Goal: Book appointment/travel/reservation

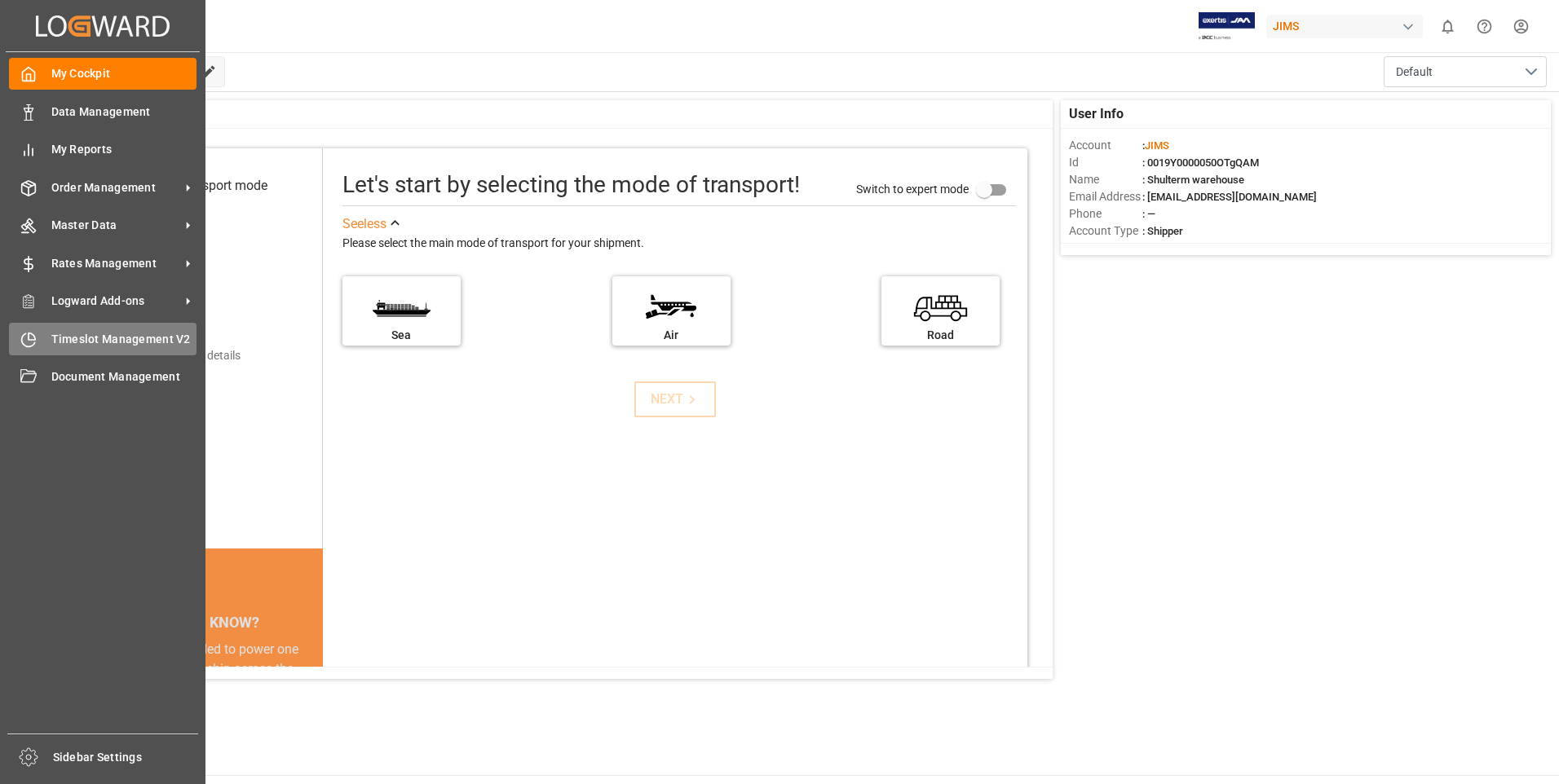
click at [43, 344] on div "Timeslot Management V2 Timeslot Management V2" at bounding box center [103, 339] width 187 height 32
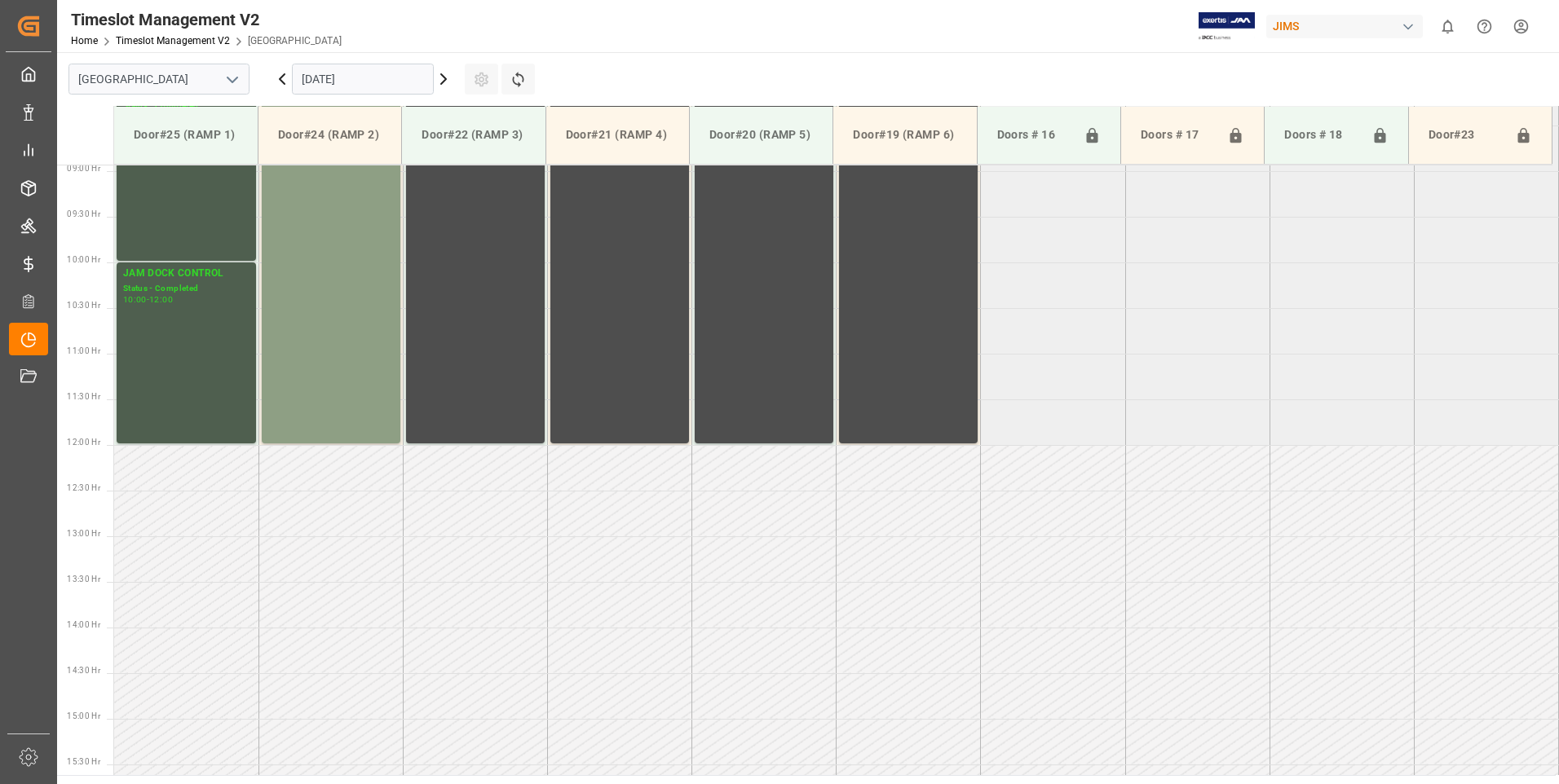
scroll to position [904, 0]
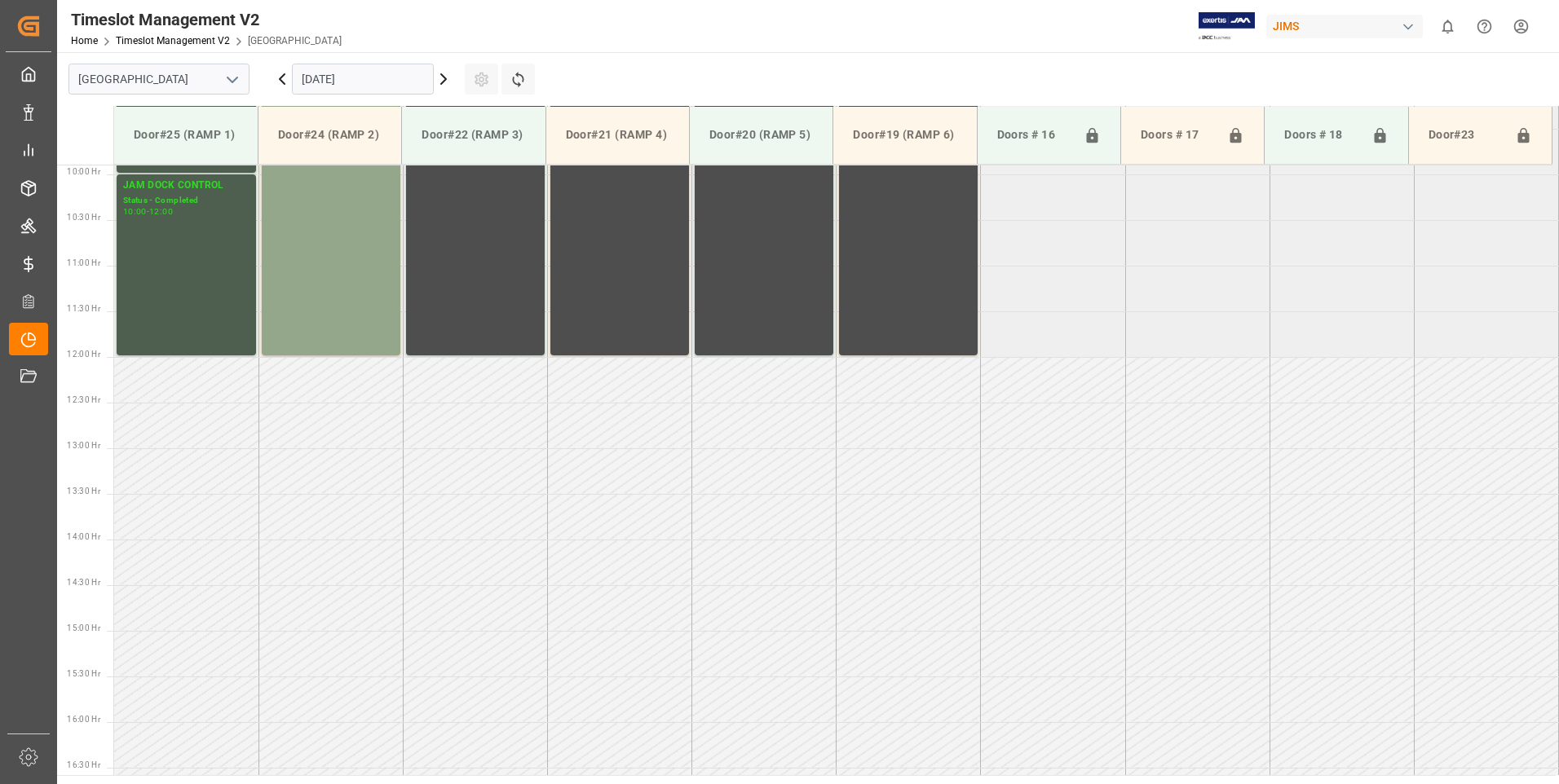
click at [359, 80] on input "[DATE]" at bounding box center [362, 79] width 142 height 31
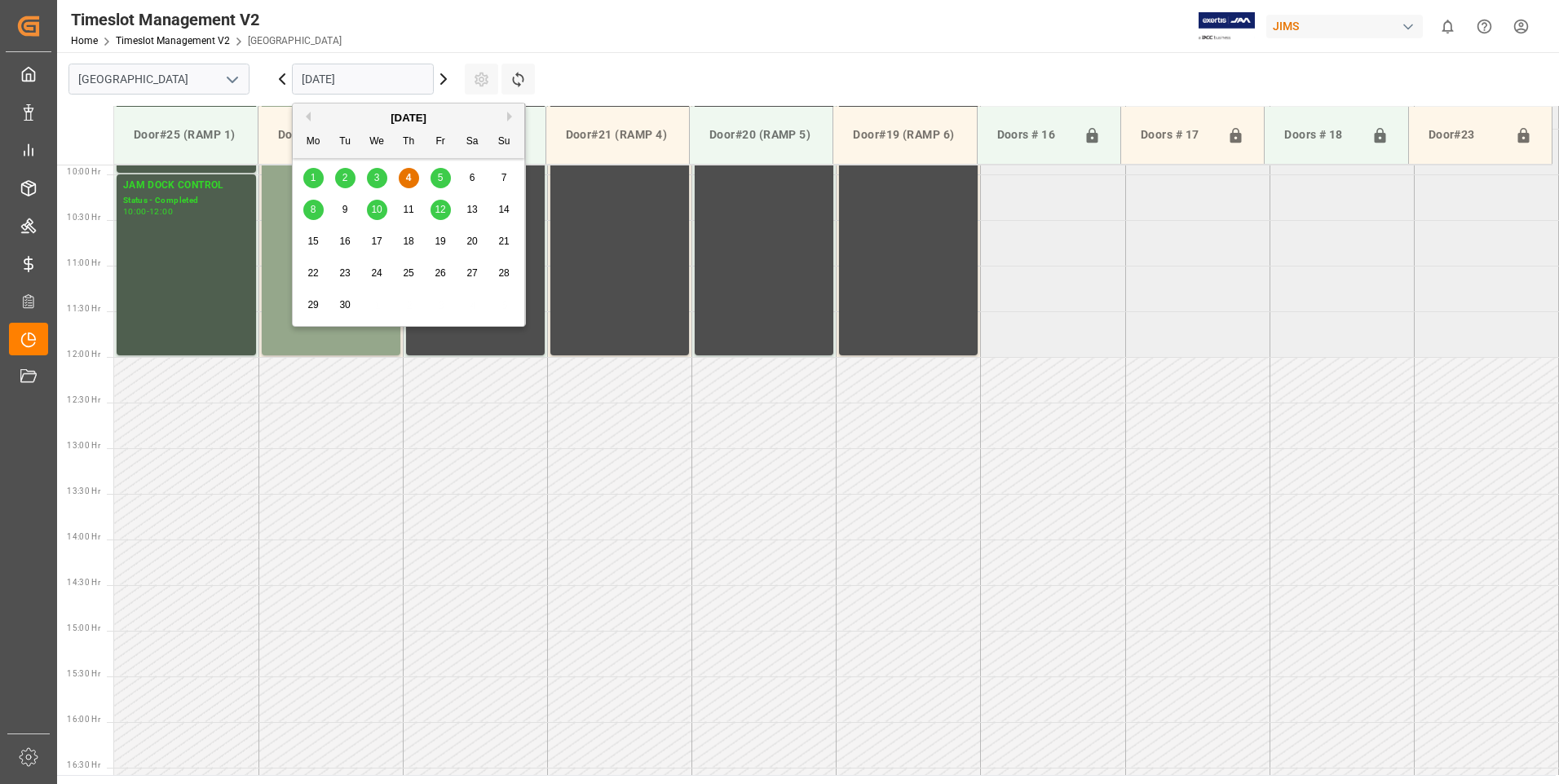
click at [446, 181] on div "5" at bounding box center [441, 178] width 21 height 20
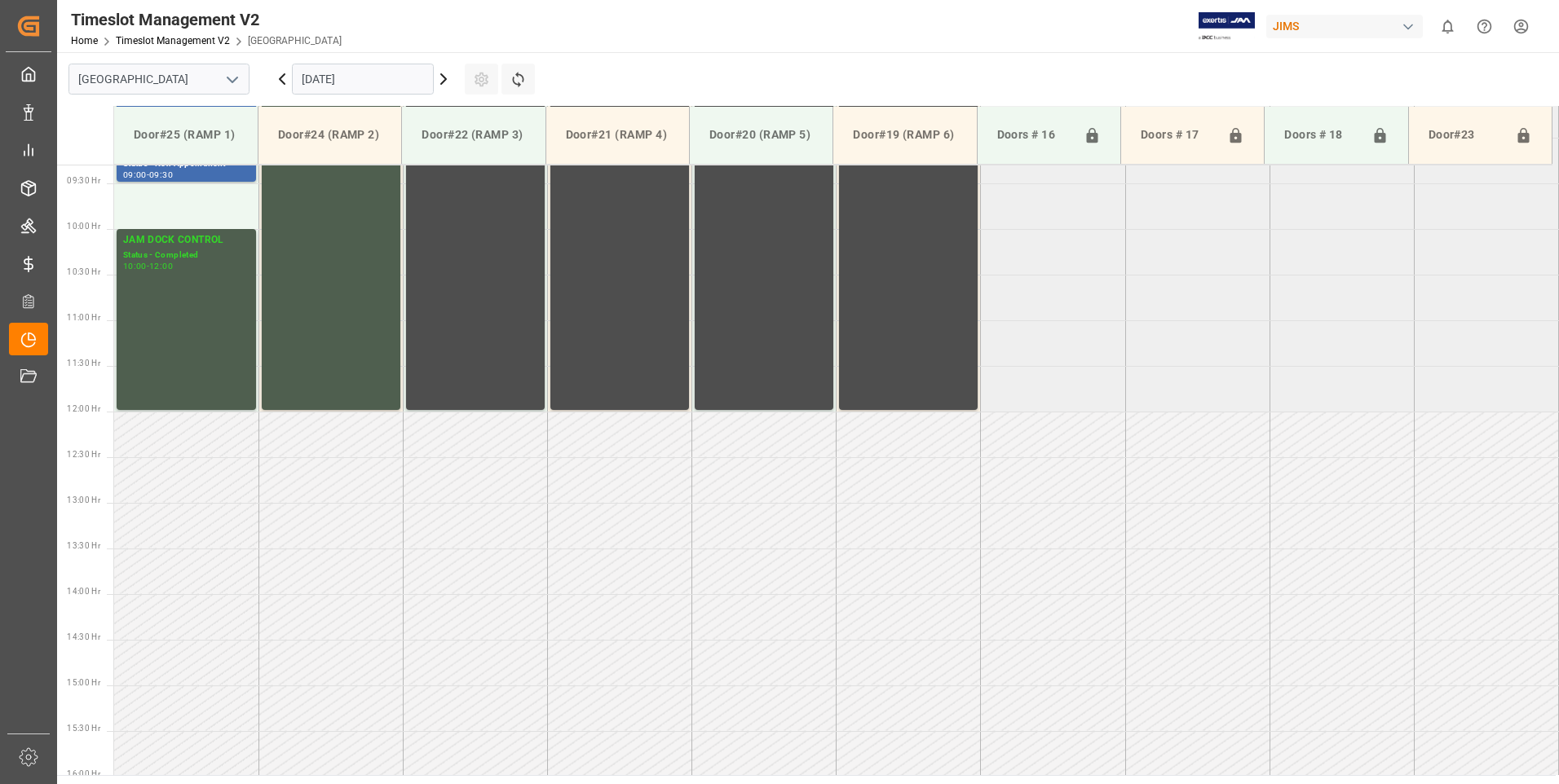
scroll to position [822, 0]
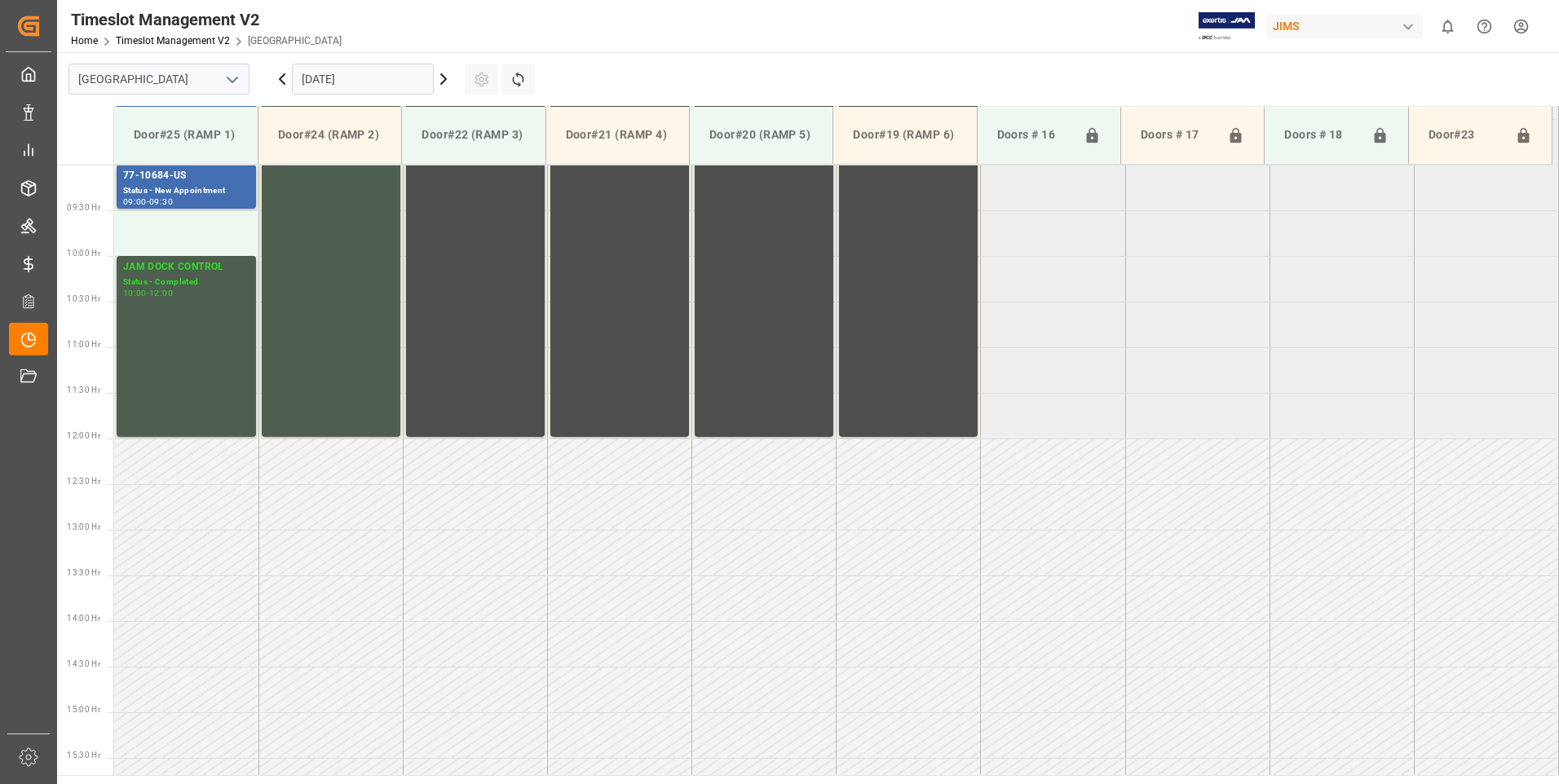
click at [378, 78] on input "[DATE]" at bounding box center [362, 79] width 142 height 31
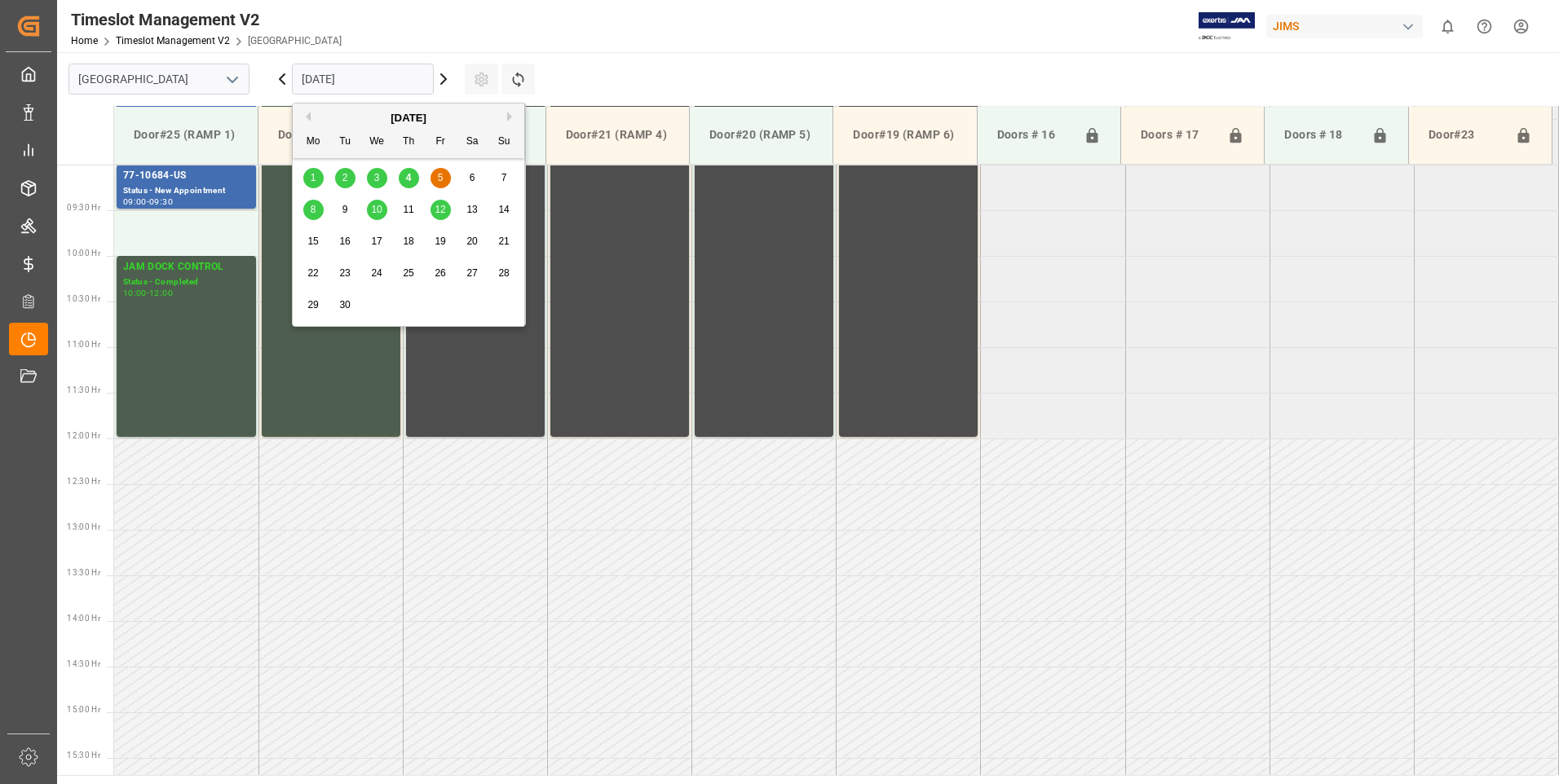
click at [312, 209] on span "8" at bounding box center [313, 210] width 6 height 11
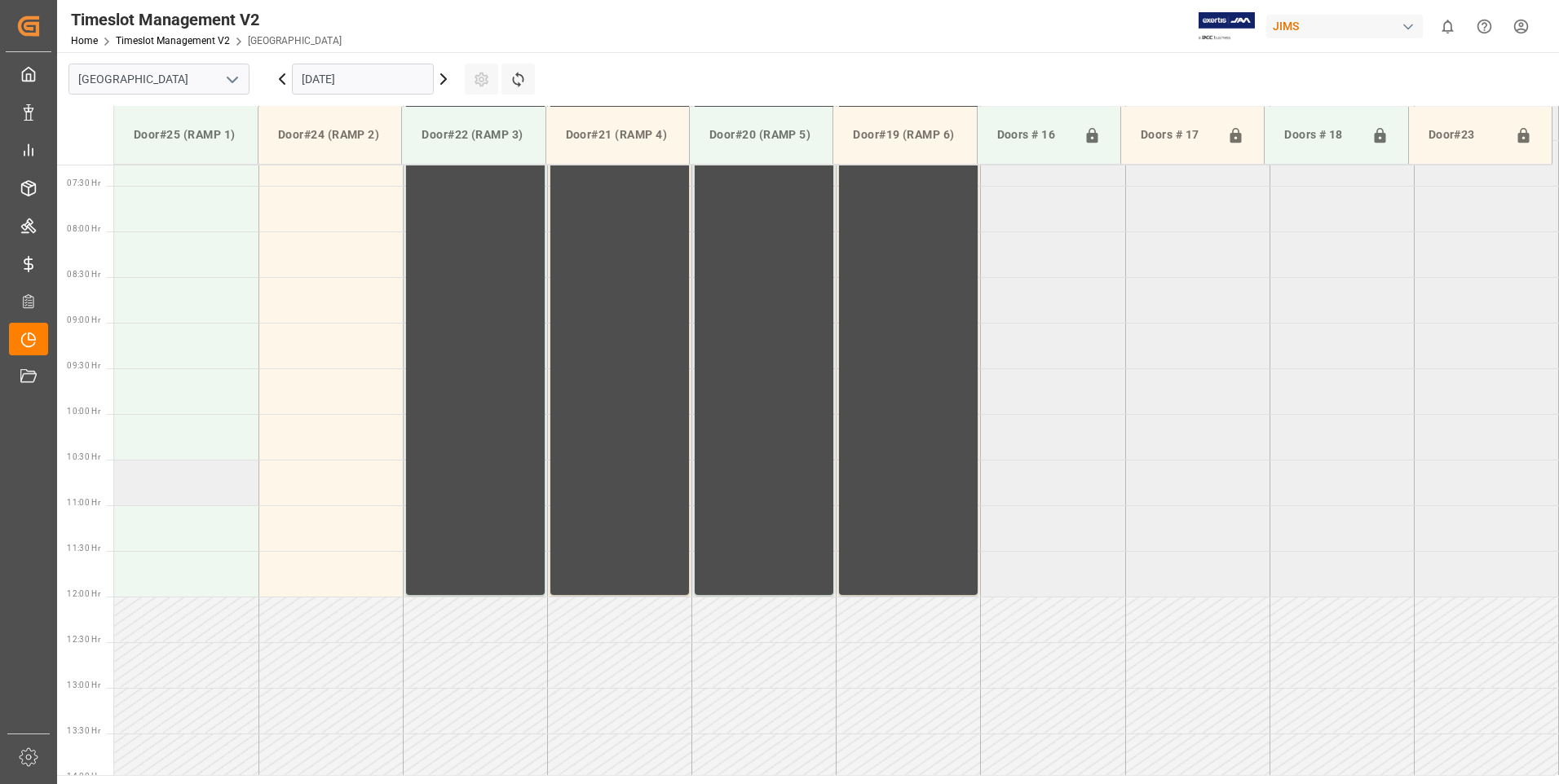
scroll to position [659, 0]
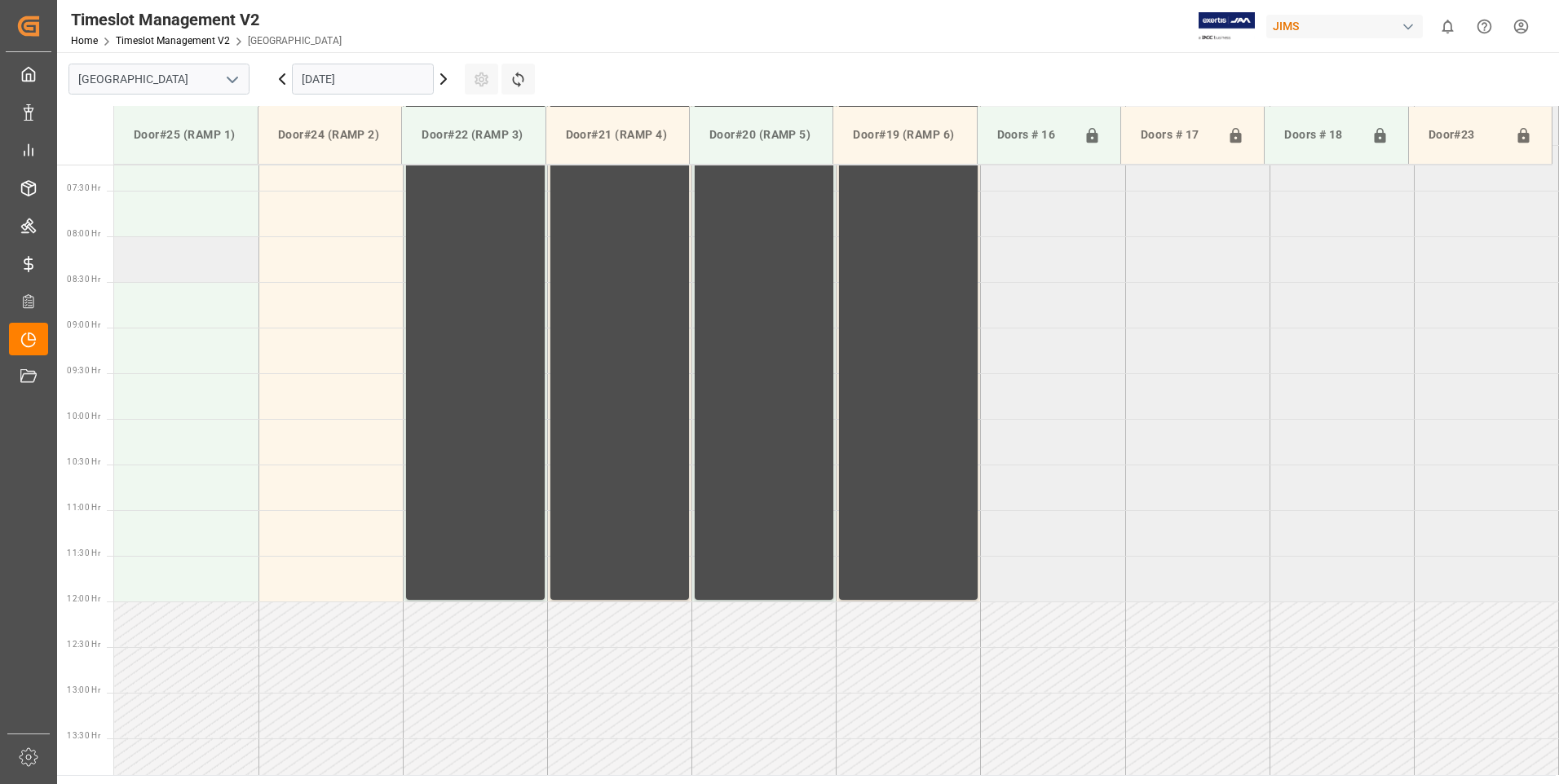
click at [200, 253] on td at bounding box center [185, 259] width 144 height 46
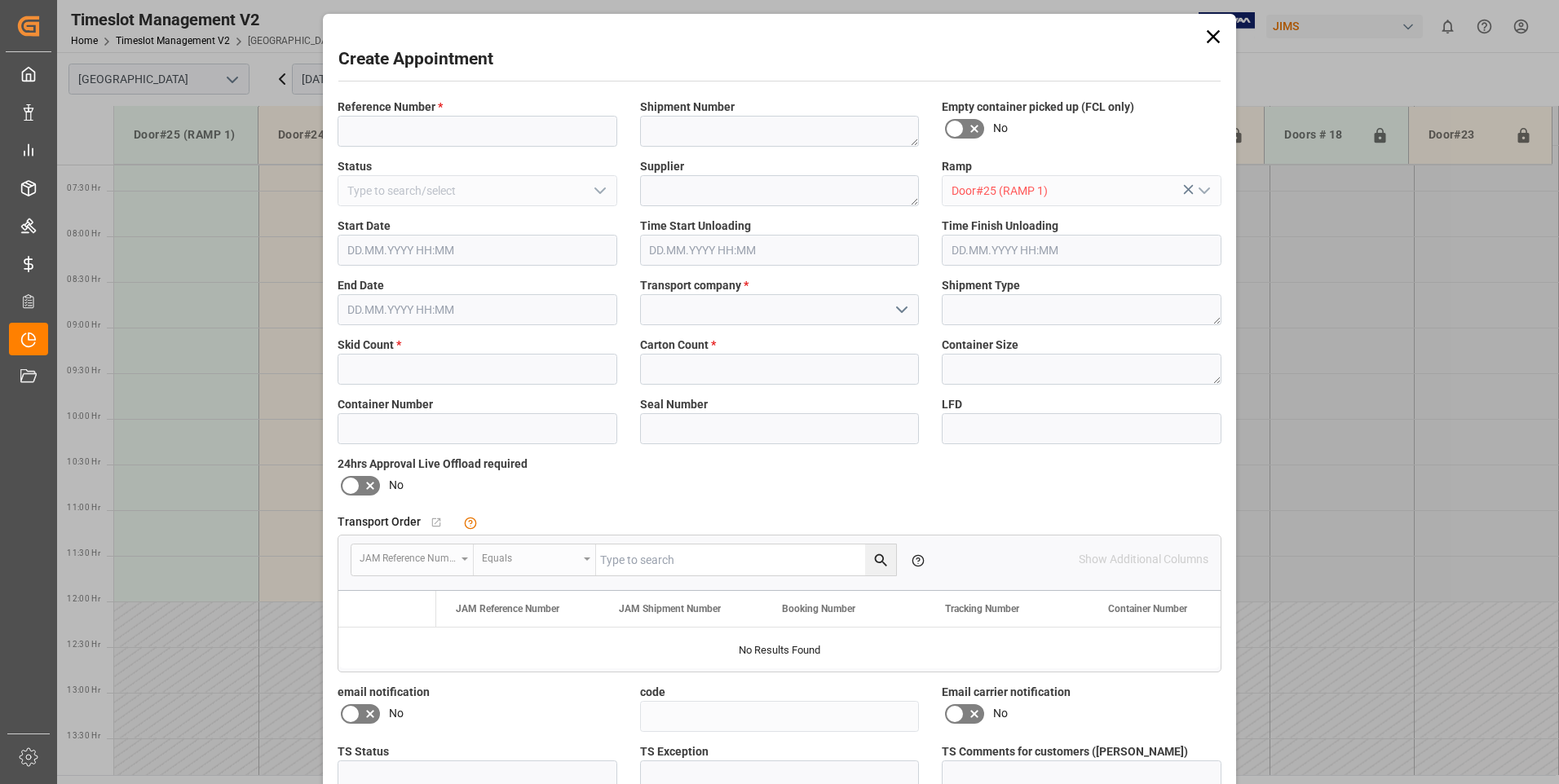
type input "[DATE] 08:00"
type input "[DATE] 08:30"
click at [461, 139] on input at bounding box center [477, 131] width 280 height 31
type input "77-10099-cn"
click at [425, 373] on input "text" at bounding box center [477, 369] width 280 height 31
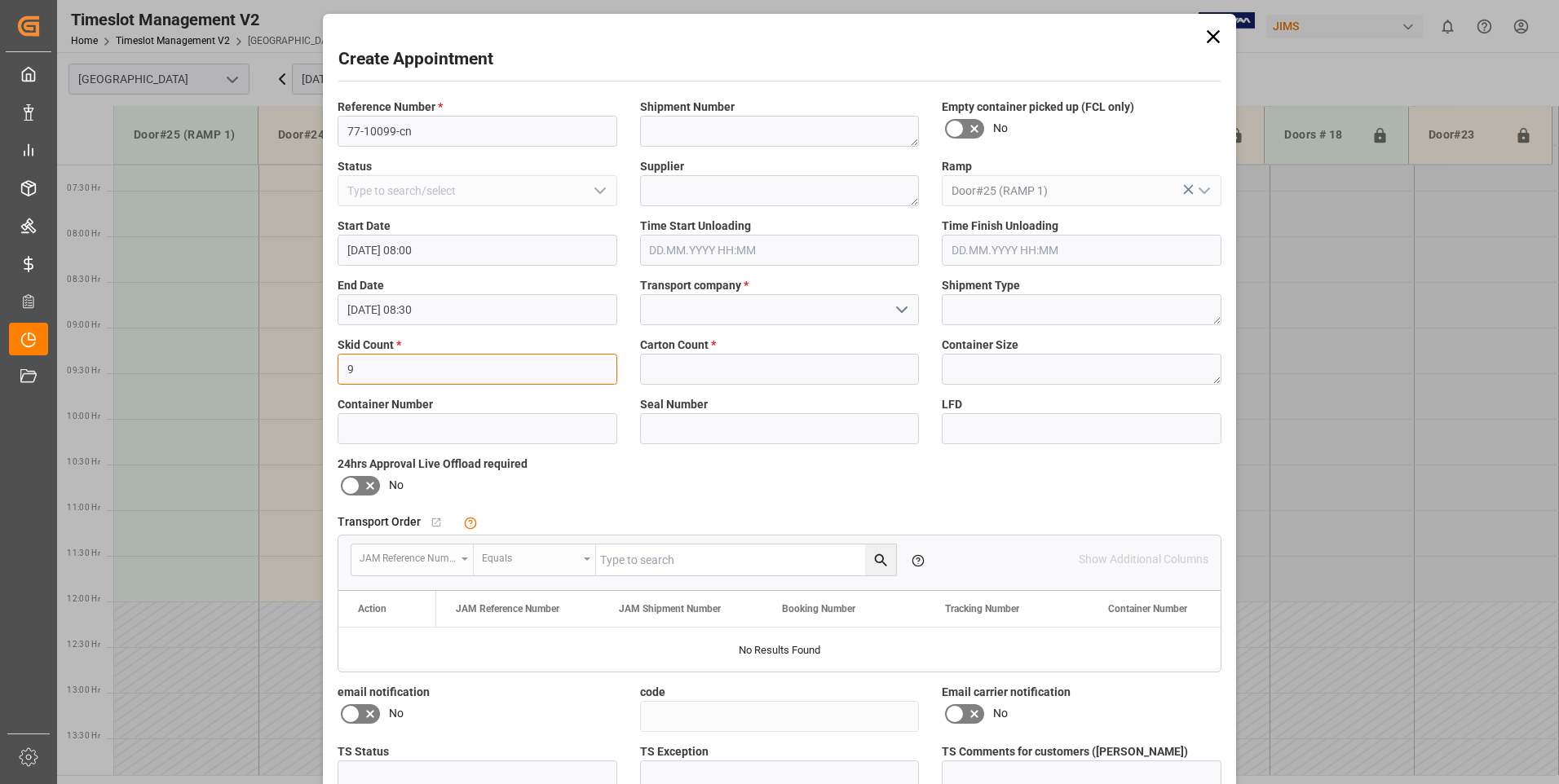
type input "9"
click at [711, 371] on input "text" at bounding box center [780, 369] width 280 height 31
type input "186"
click at [750, 316] on input at bounding box center [780, 310] width 280 height 31
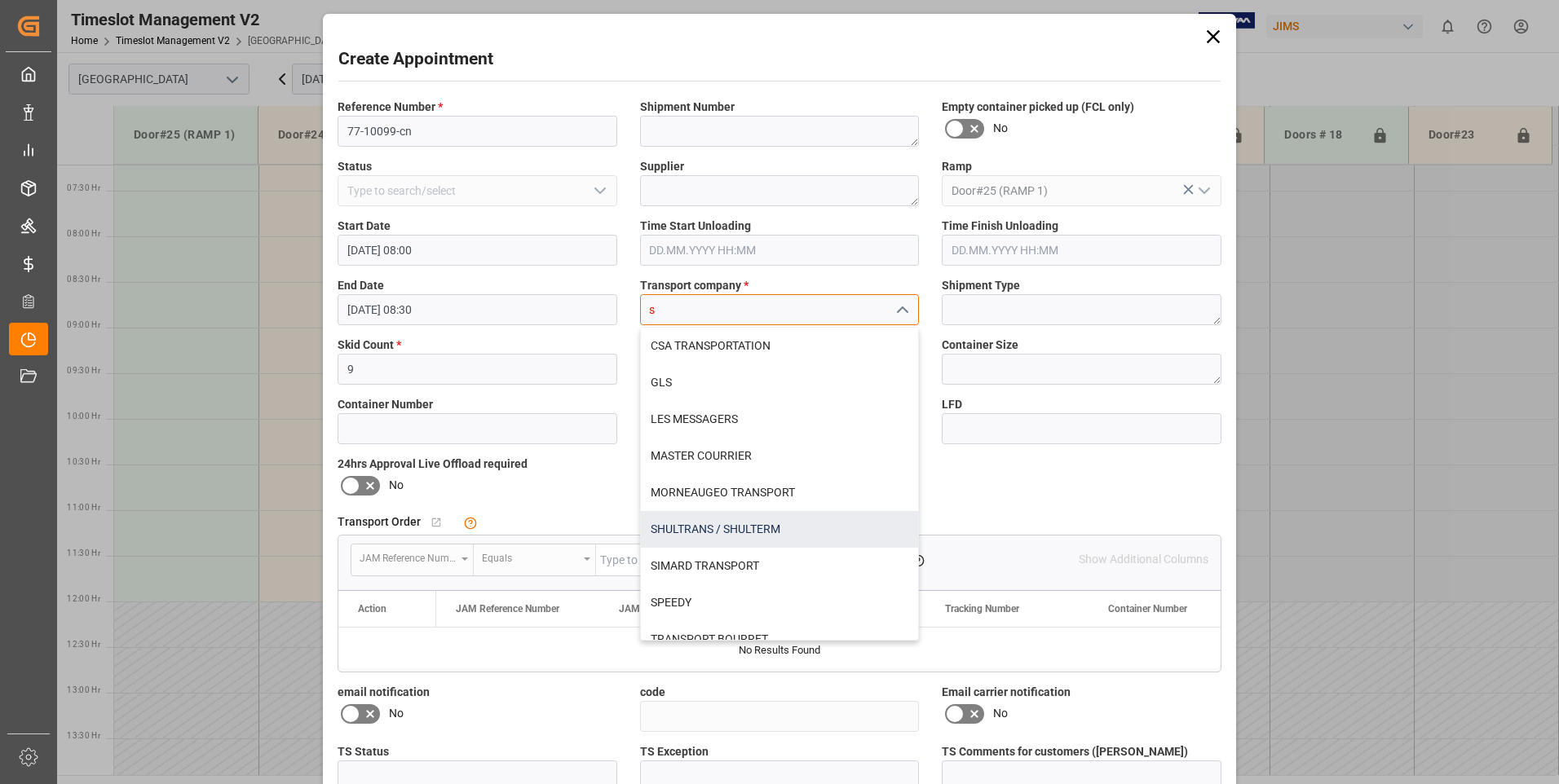
click at [699, 532] on div "SHULTRANS / SHULTERM" at bounding box center [780, 529] width 278 height 37
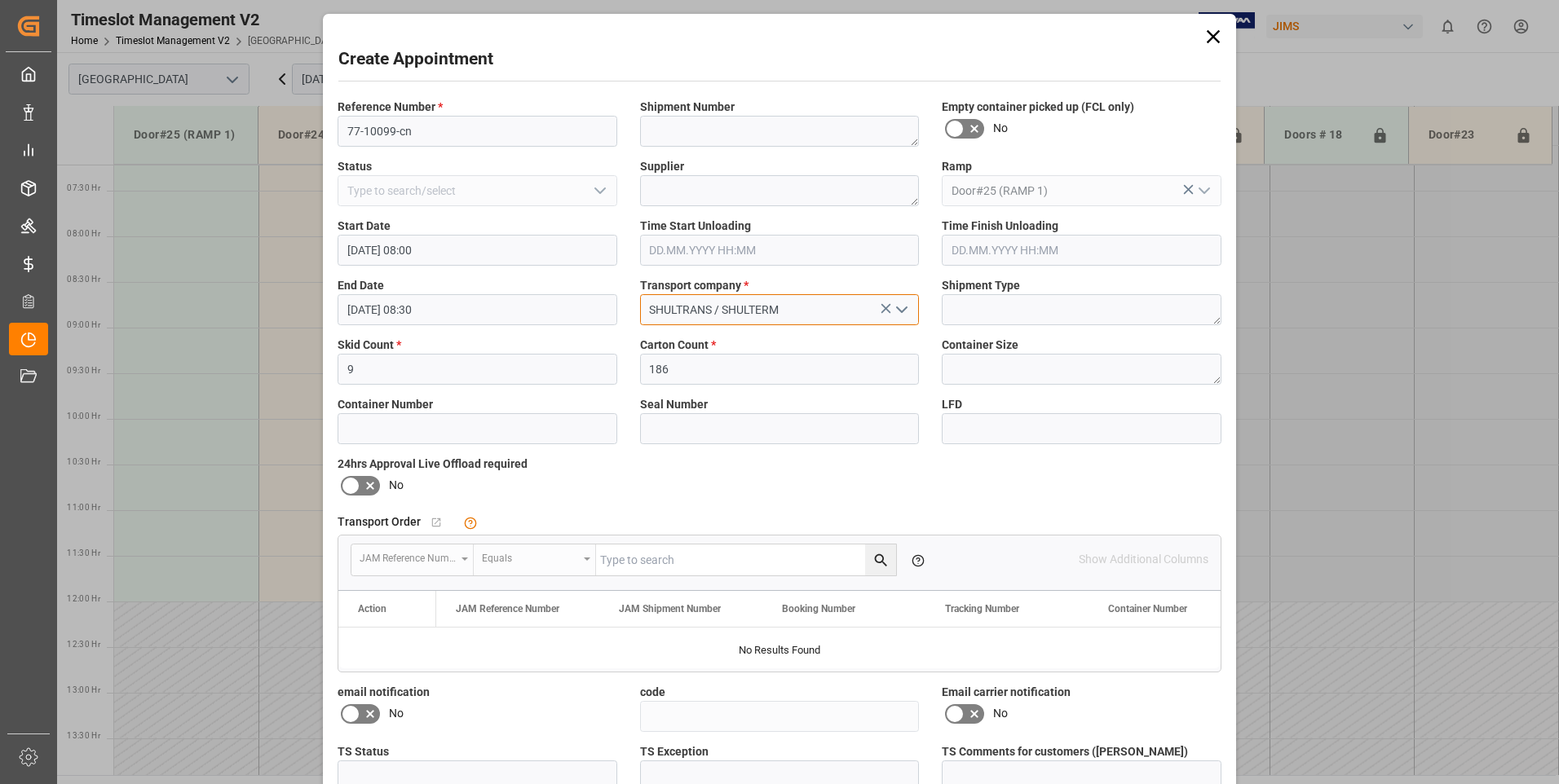
type input "SHULTRANS / SHULTERM"
click at [350, 488] on icon at bounding box center [350, 486] width 20 height 20
click at [0, 0] on input "checkbox" at bounding box center [0, 0] width 0 height 0
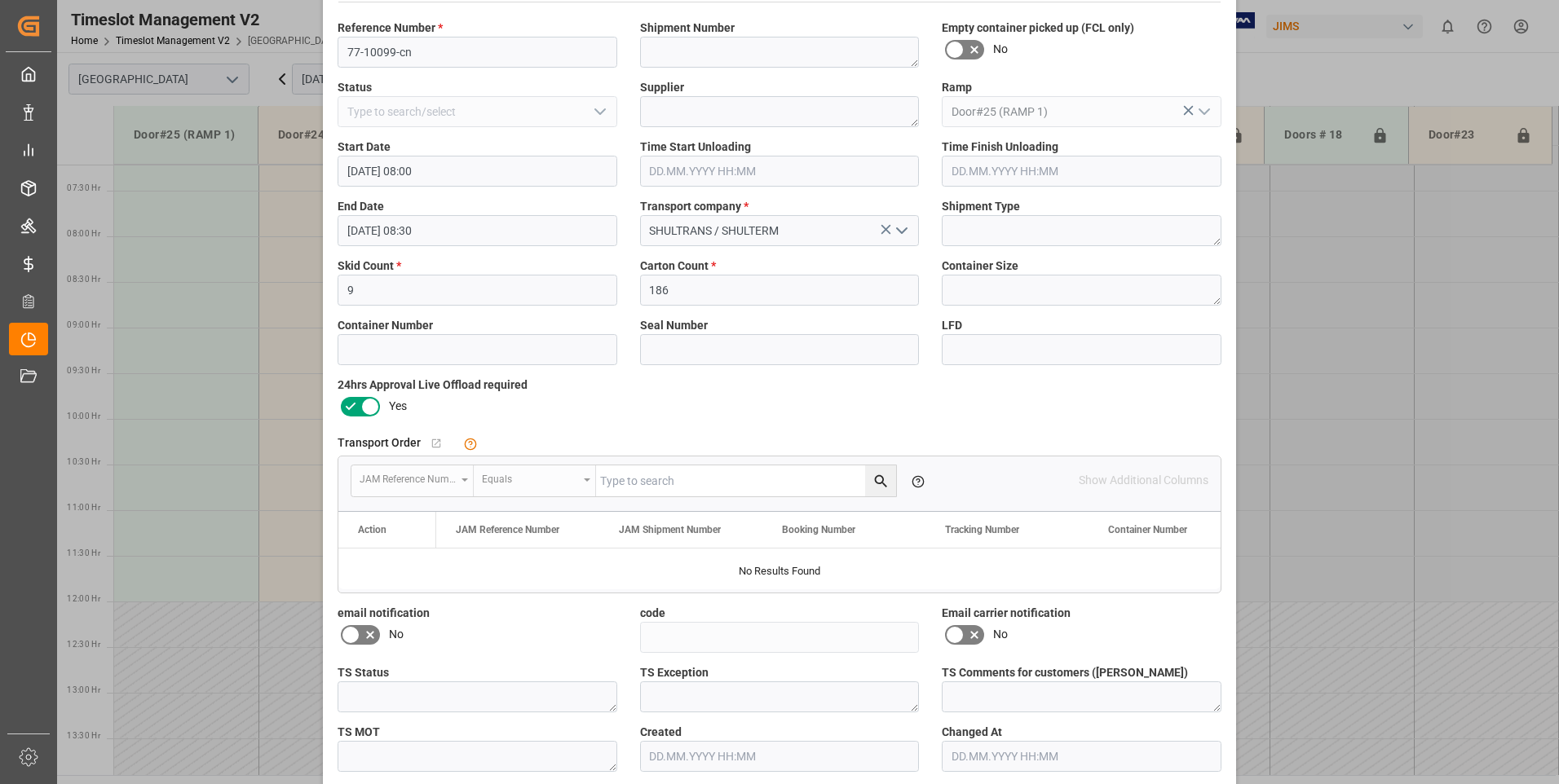
scroll to position [150, 0]
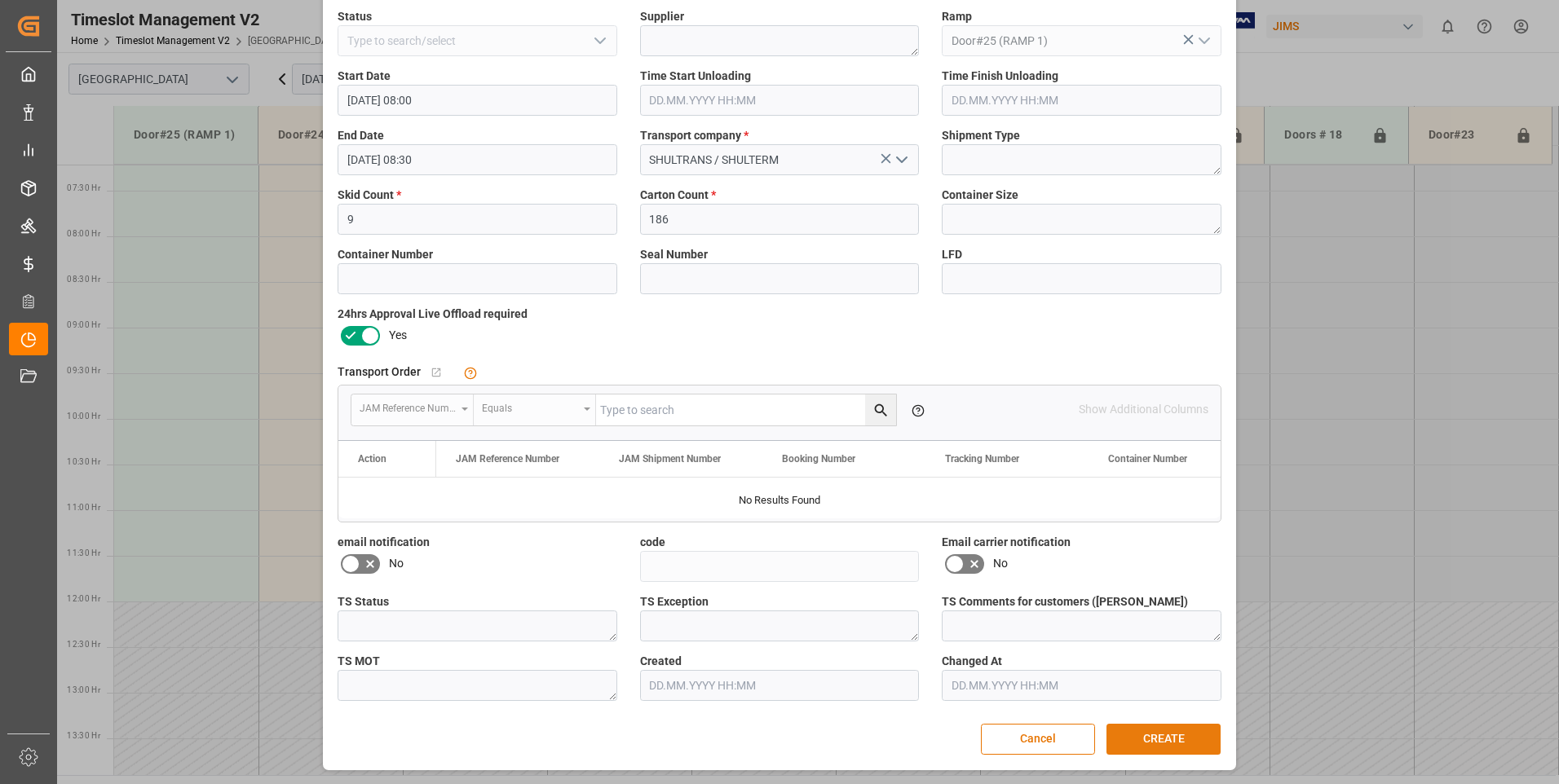
click at [1169, 744] on button "CREATE" at bounding box center [1164, 739] width 114 height 31
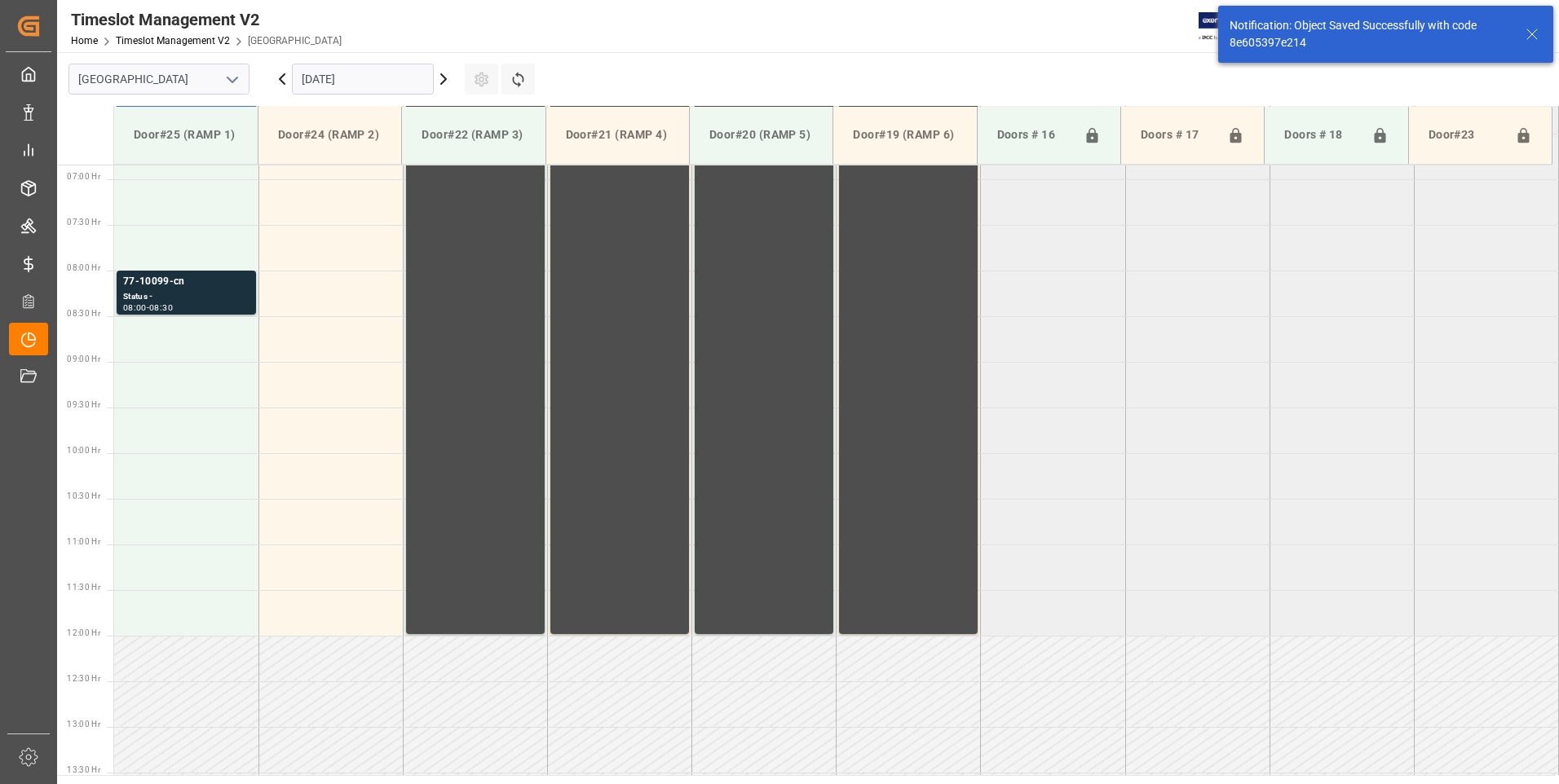
scroll to position [630, 0]
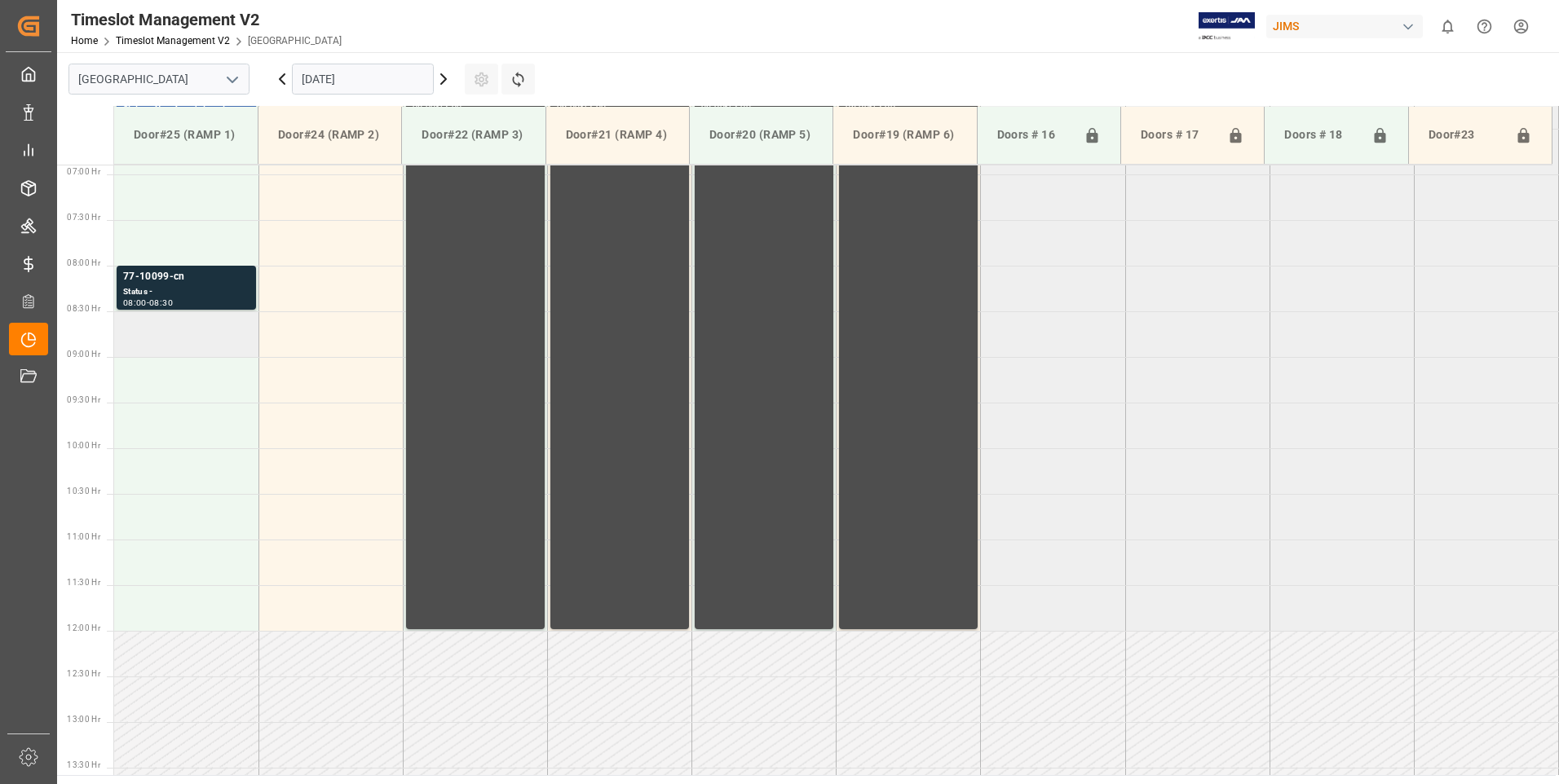
click at [211, 328] on td at bounding box center [185, 334] width 144 height 46
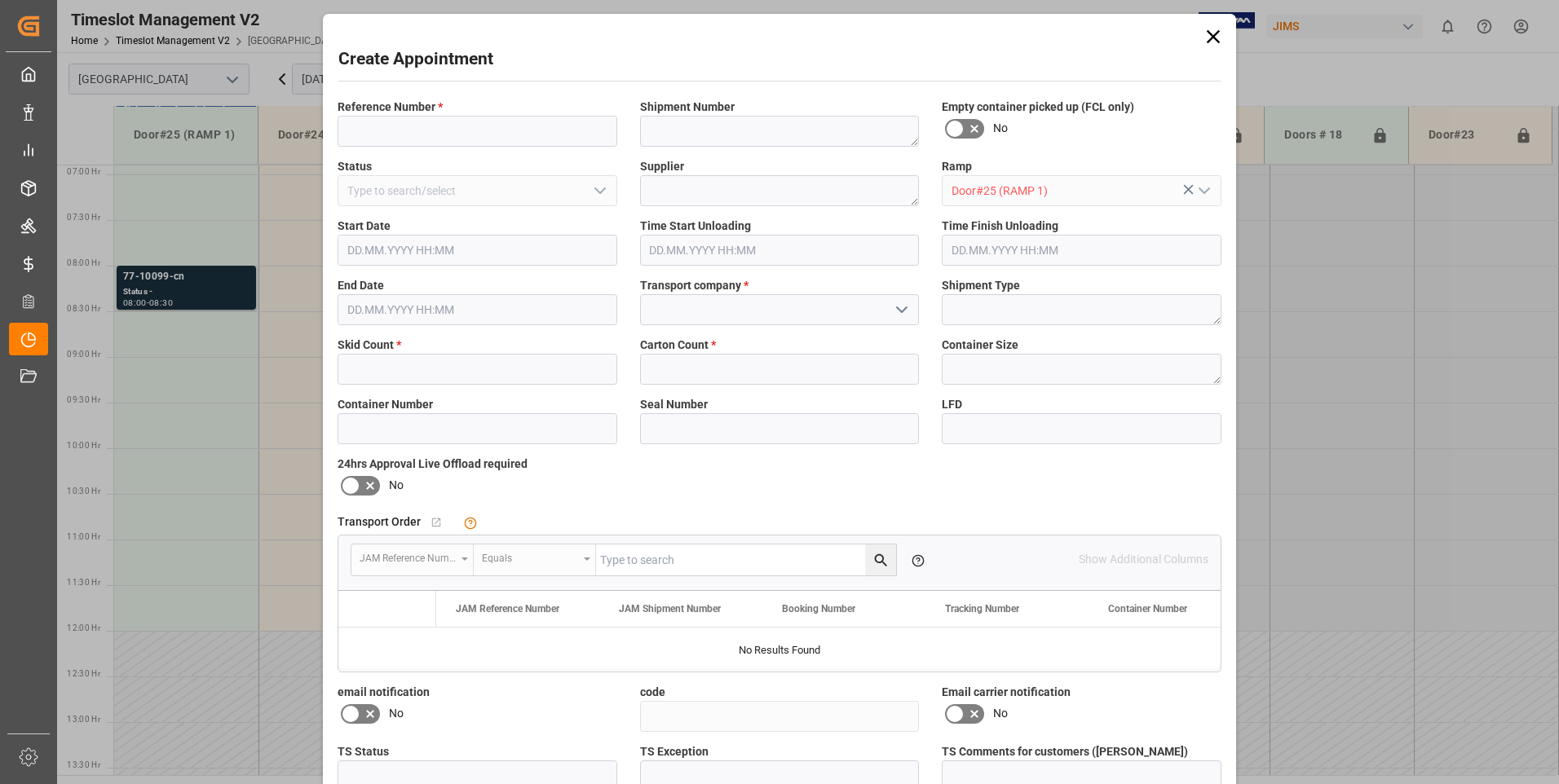
type input "[DATE] 08:30"
type input "[DATE] 09:00"
click at [394, 131] on input at bounding box center [477, 131] width 280 height 31
click at [362, 131] on input "779836-cn" at bounding box center [477, 131] width 280 height 31
click at [353, 126] on input "779836-cn" at bounding box center [477, 131] width 280 height 31
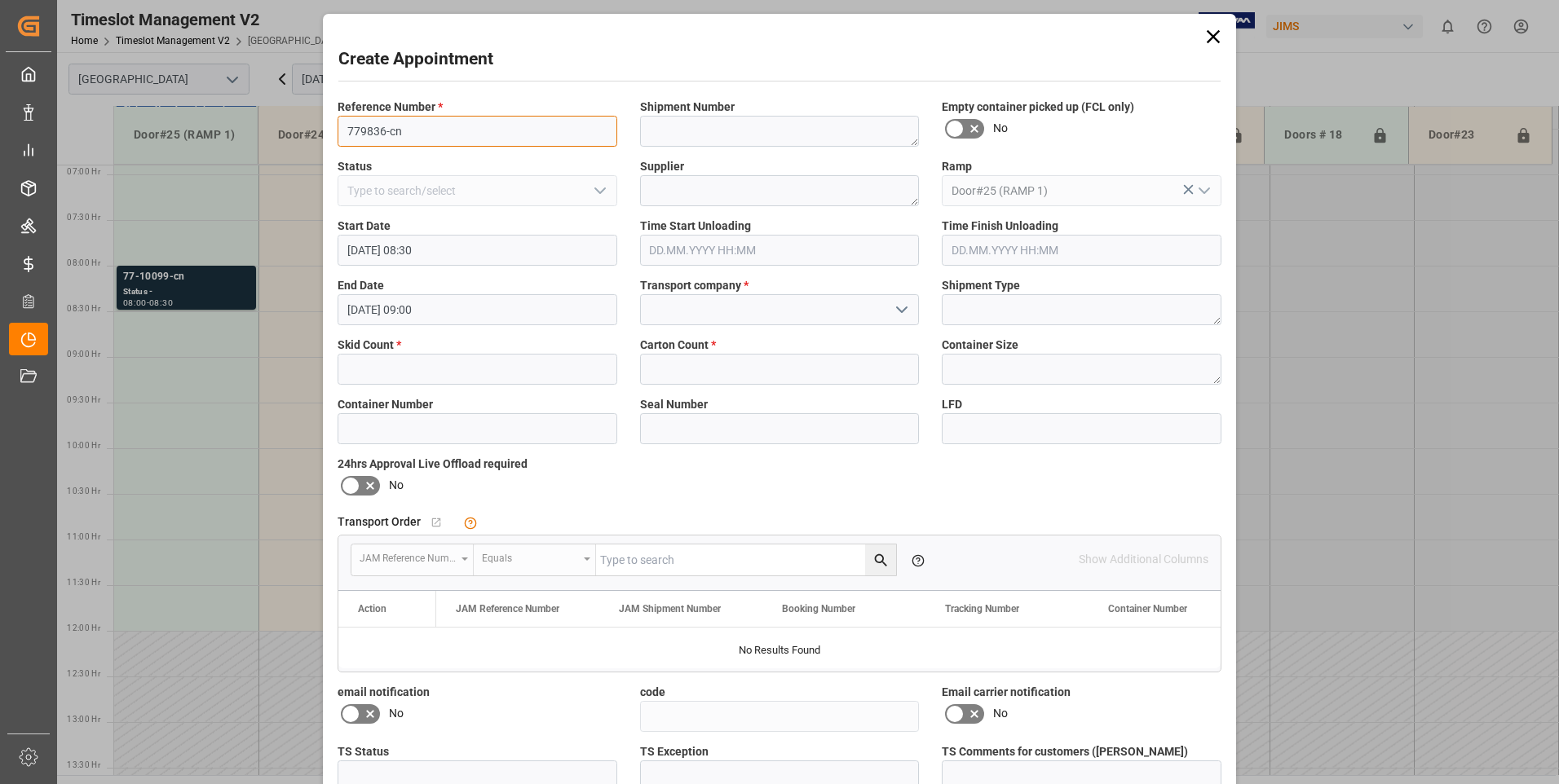
click at [357, 128] on input "779836-cn" at bounding box center [477, 131] width 280 height 31
type input "77-9836-cn"
click at [394, 376] on input "text" at bounding box center [477, 369] width 280 height 31
type input "4"
click at [716, 317] on input at bounding box center [780, 310] width 280 height 31
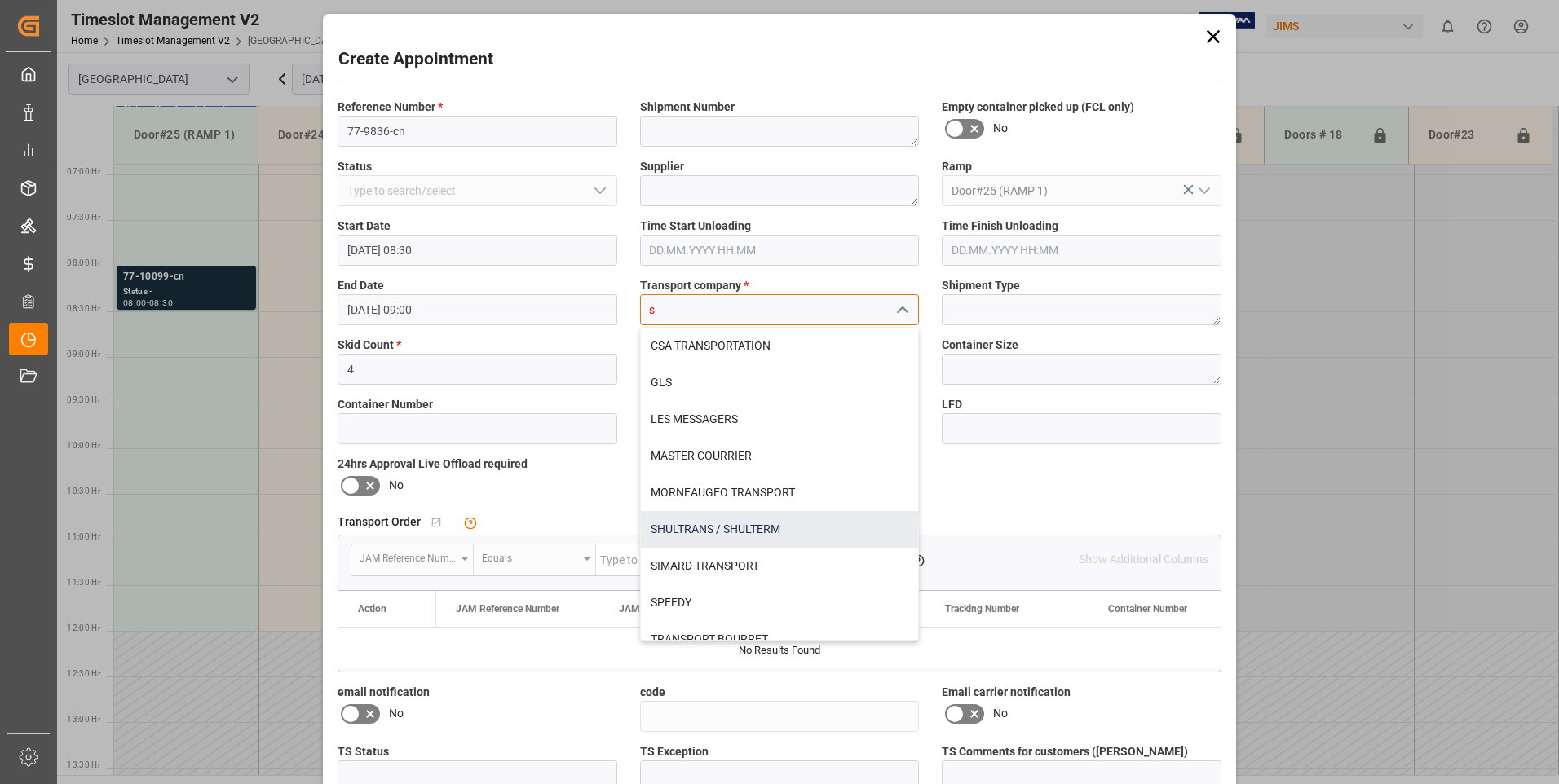
click at [675, 528] on div "SHULTRANS / SHULTERM" at bounding box center [780, 529] width 278 height 37
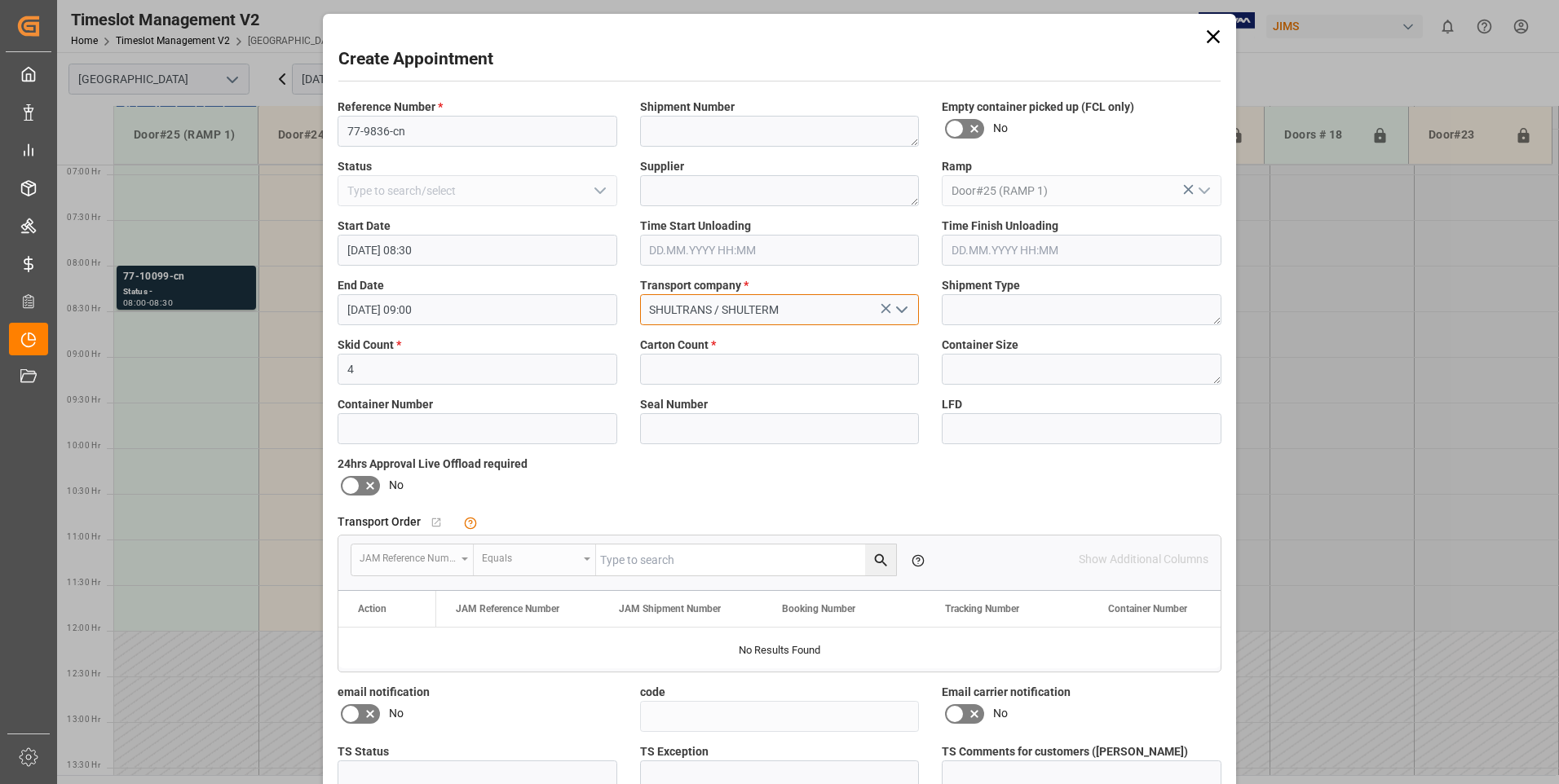
type input "SHULTRANS / SHULTERM"
click at [701, 369] on input "text" at bounding box center [780, 369] width 280 height 31
type input "51"
drag, startPoint x: 356, startPoint y: 486, endPoint x: 402, endPoint y: 509, distance: 51.4
click at [355, 486] on icon at bounding box center [350, 486] width 20 height 20
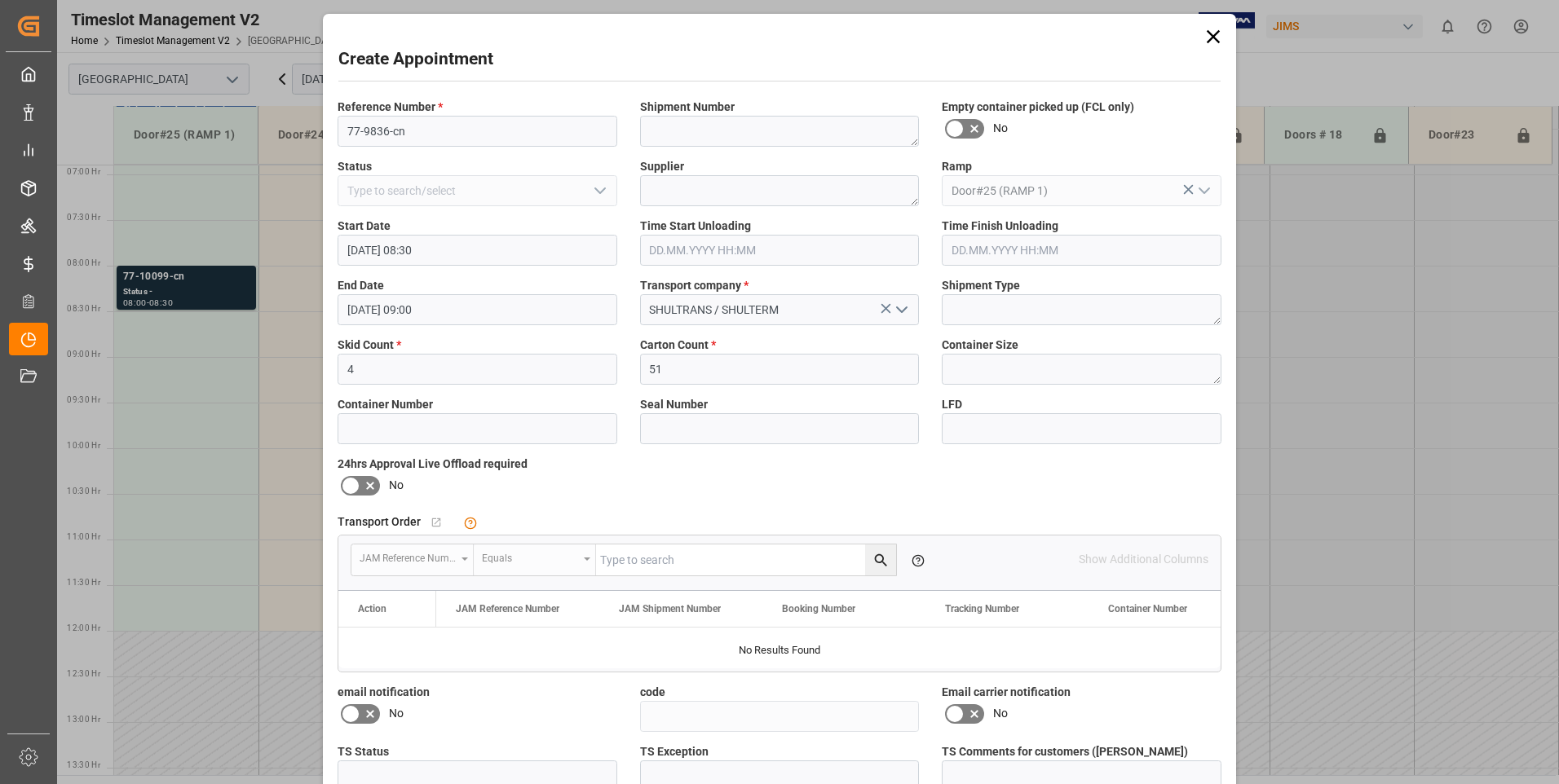
click at [0, 0] on input "checkbox" at bounding box center [0, 0] width 0 height 0
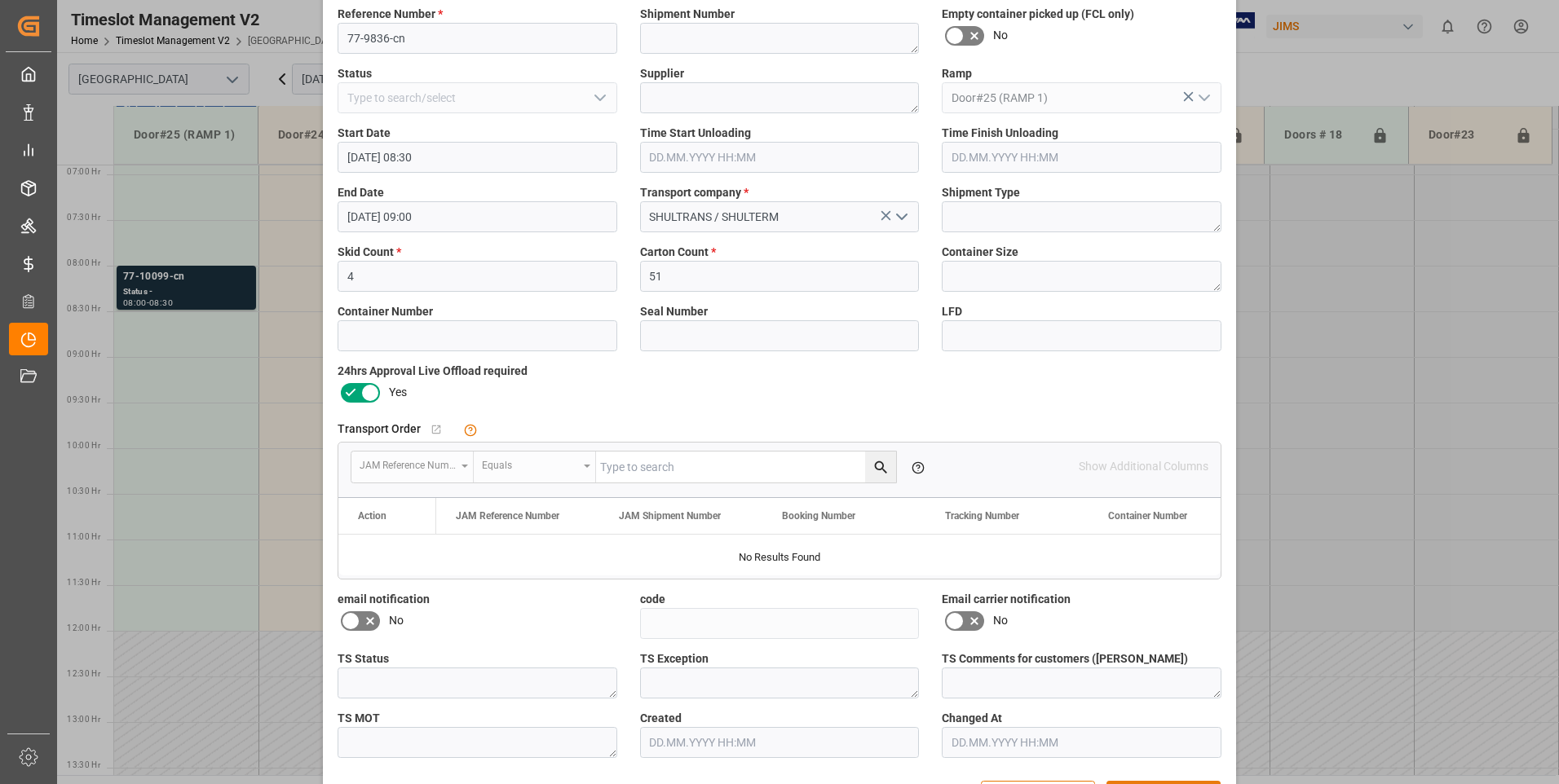
scroll to position [150, 0]
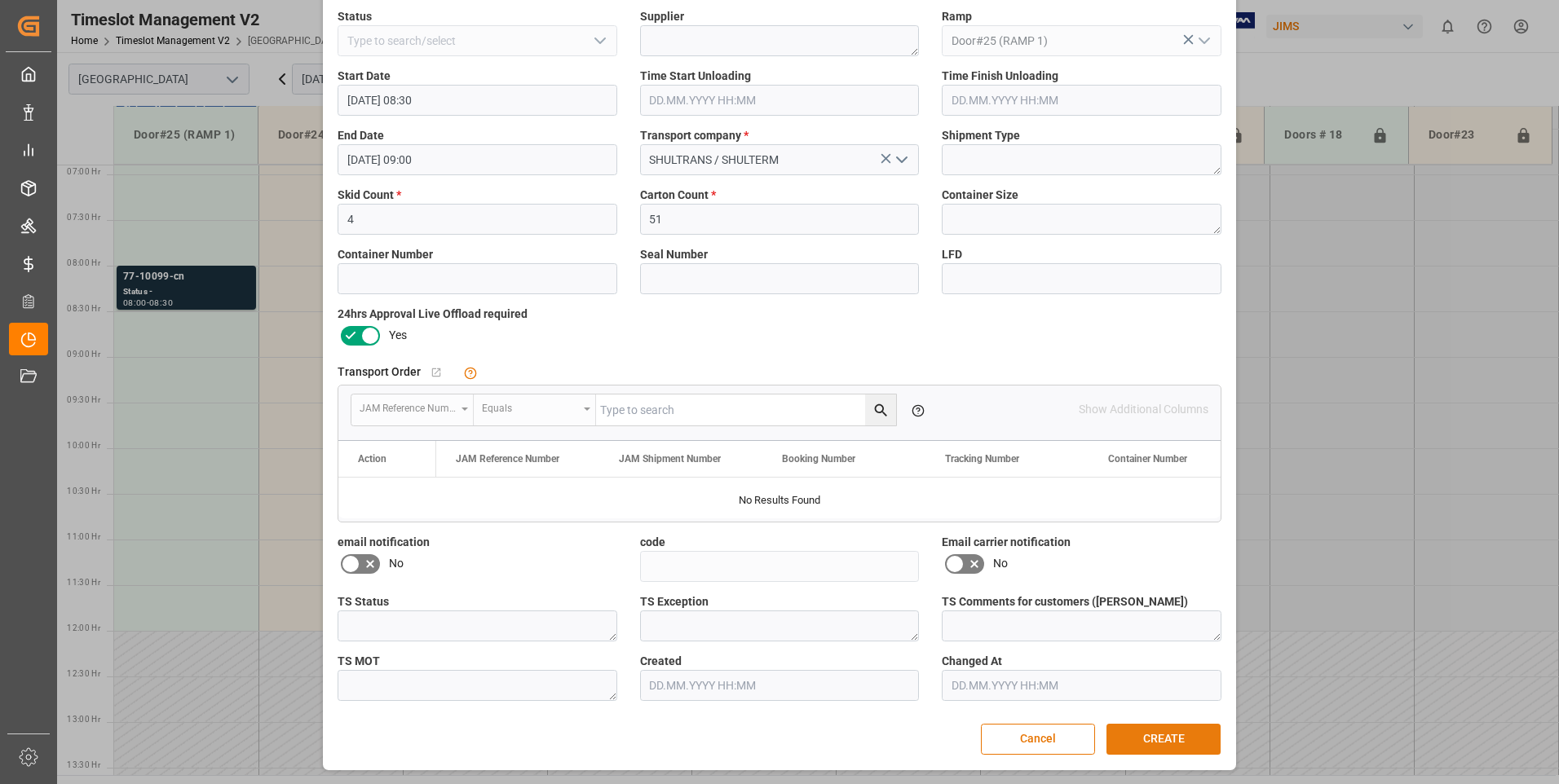
click at [1145, 741] on button "CREATE" at bounding box center [1164, 739] width 114 height 31
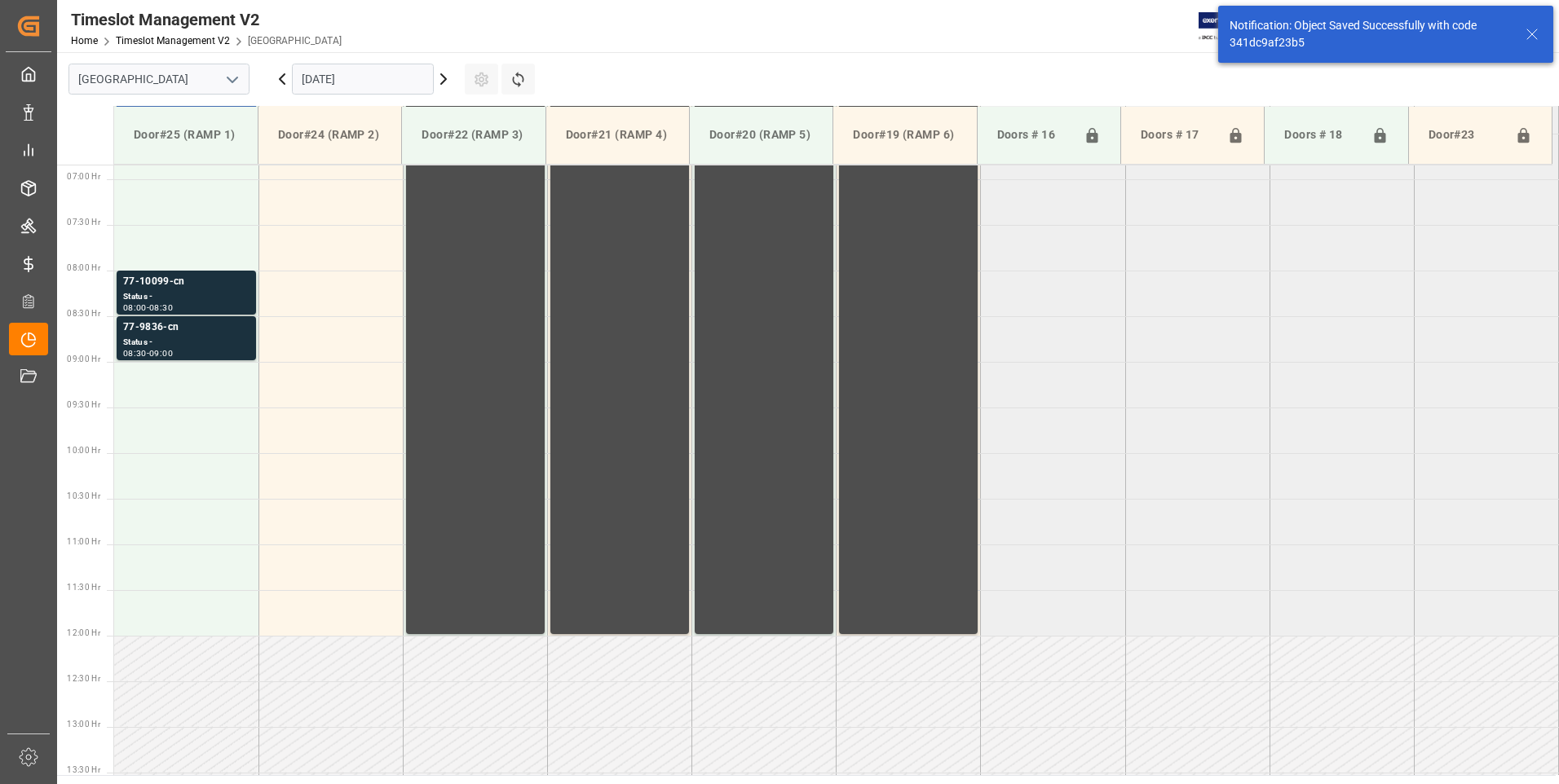
scroll to position [630, 0]
